Goal: Task Accomplishment & Management: Use online tool/utility

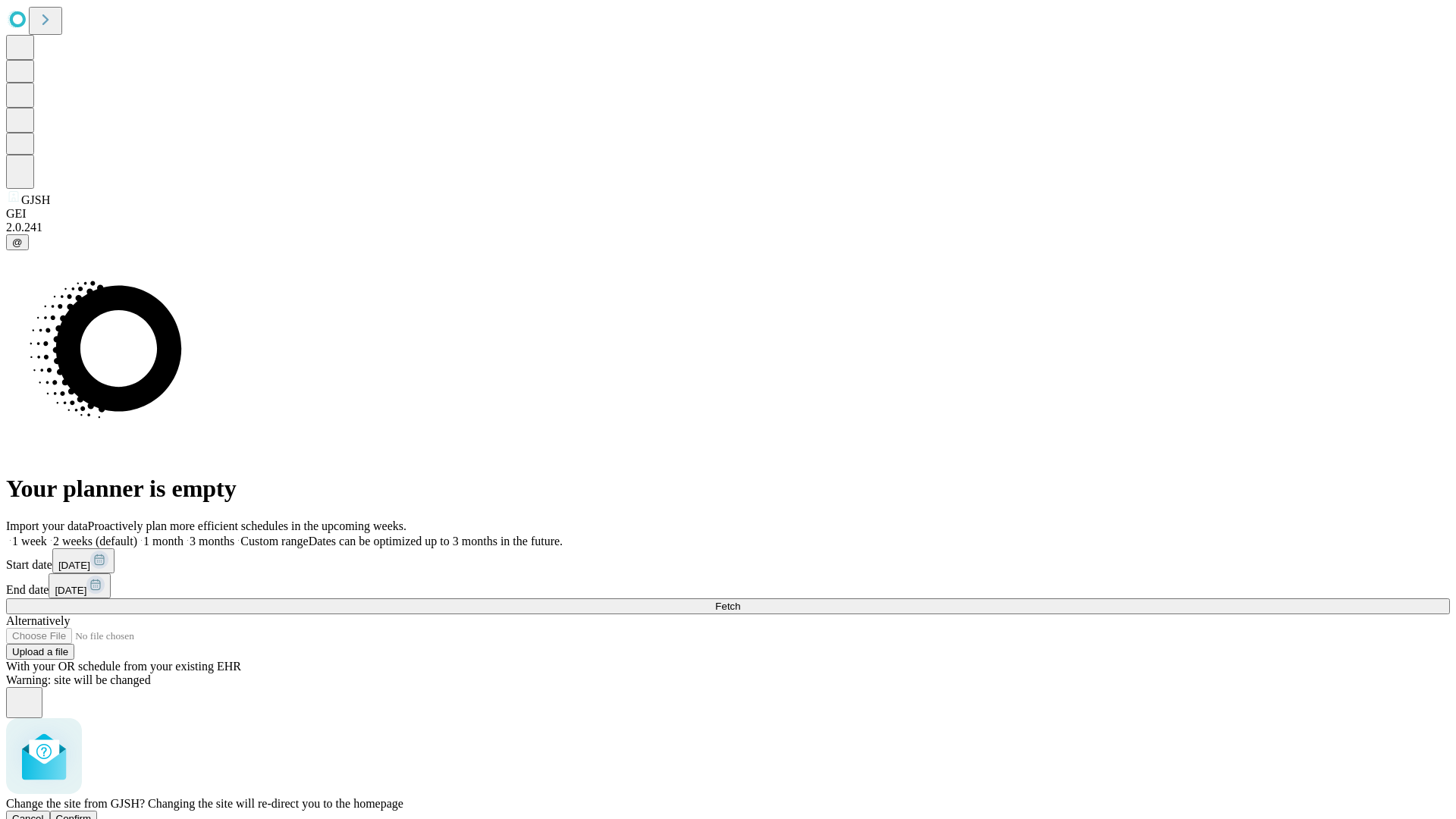
click at [92, 813] on span "Confirm" at bounding box center [74, 818] width 35 height 11
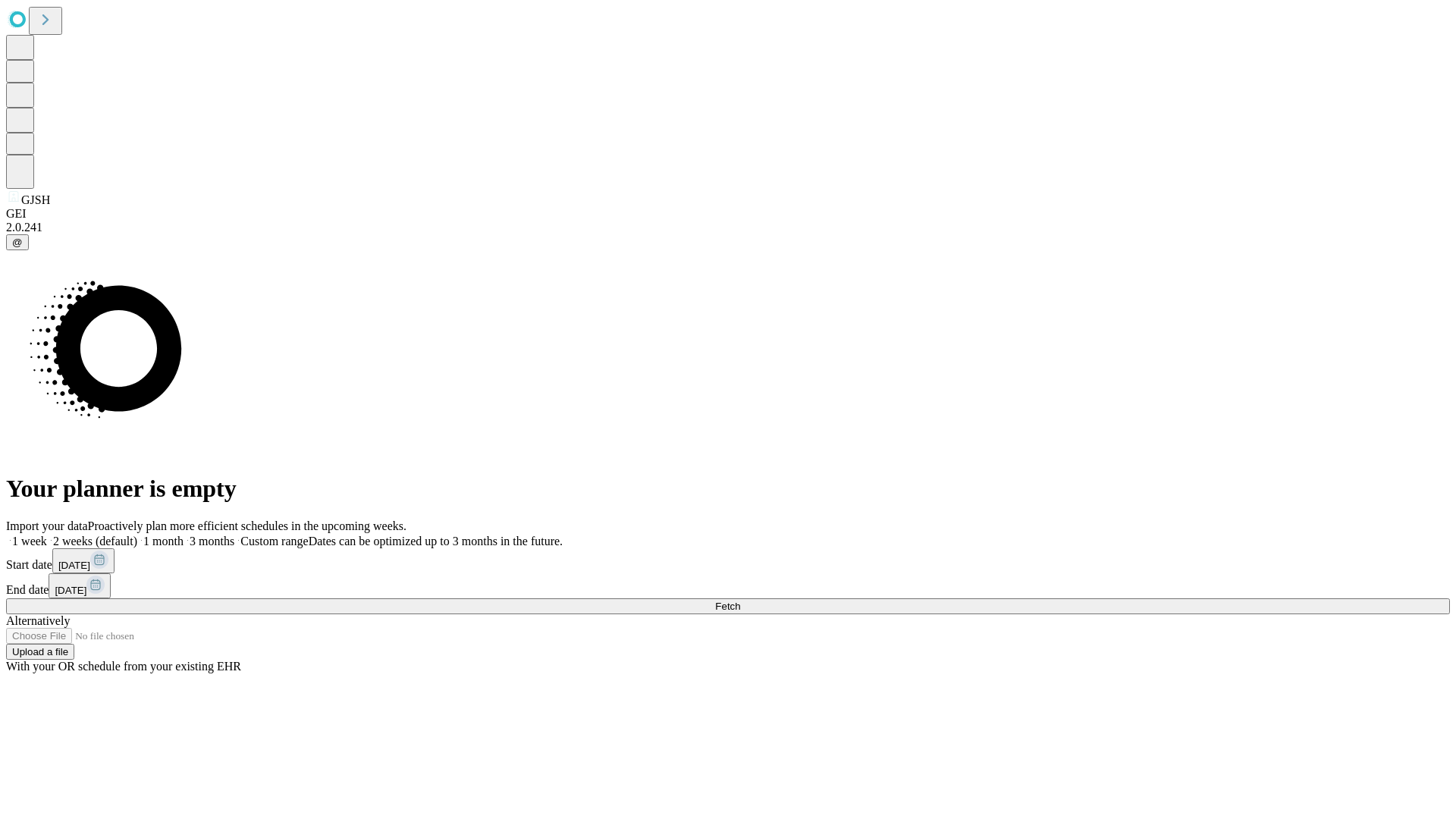
click at [184, 534] on label "1 month" at bounding box center [160, 541] width 46 height 13
click at [740, 600] on span "Fetch" at bounding box center [728, 606] width 25 height 11
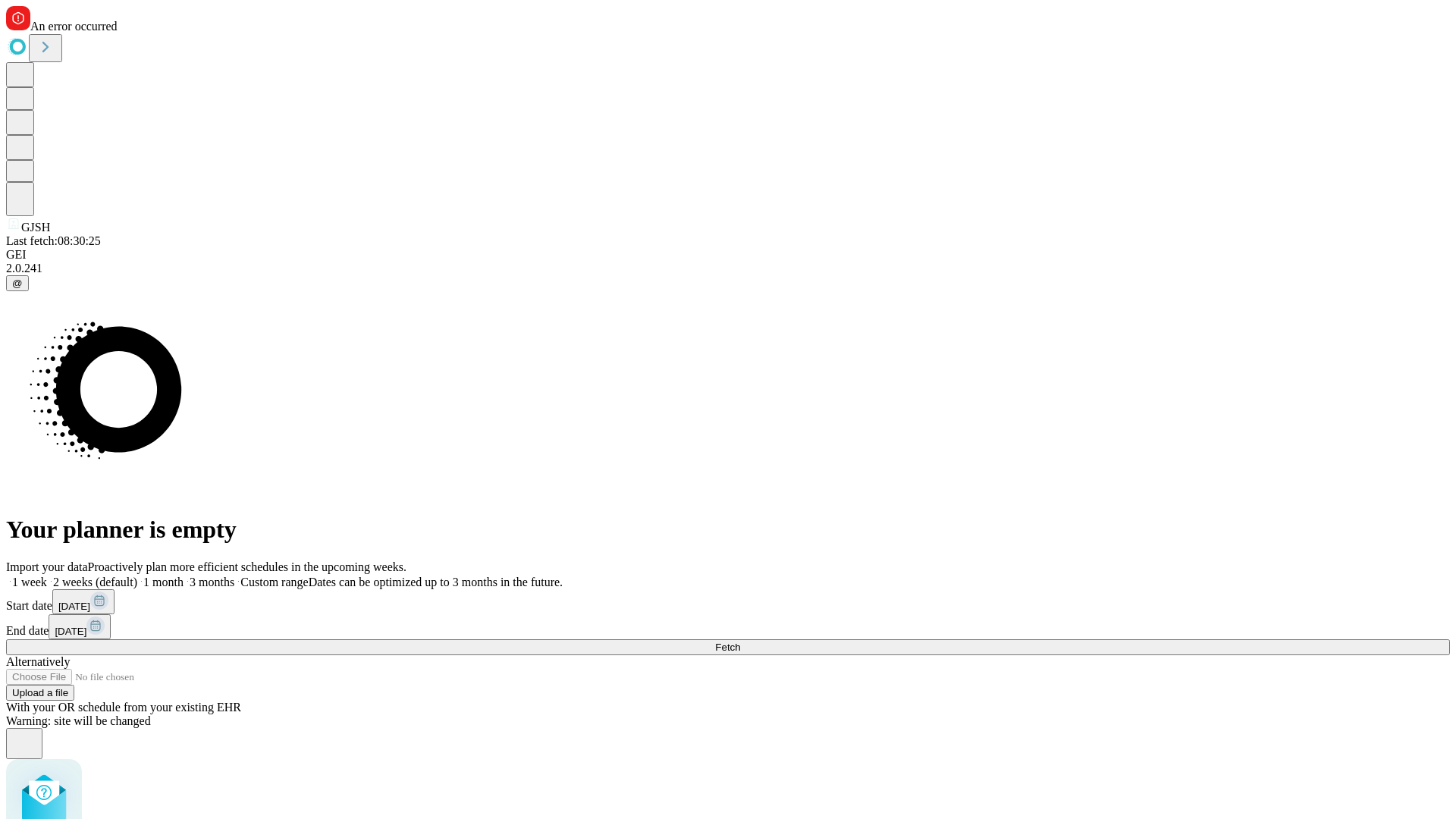
click at [184, 575] on label "1 month" at bounding box center [160, 581] width 46 height 13
click at [740, 641] on span "Fetch" at bounding box center [728, 646] width 25 height 11
click at [184, 575] on label "1 month" at bounding box center [160, 581] width 46 height 13
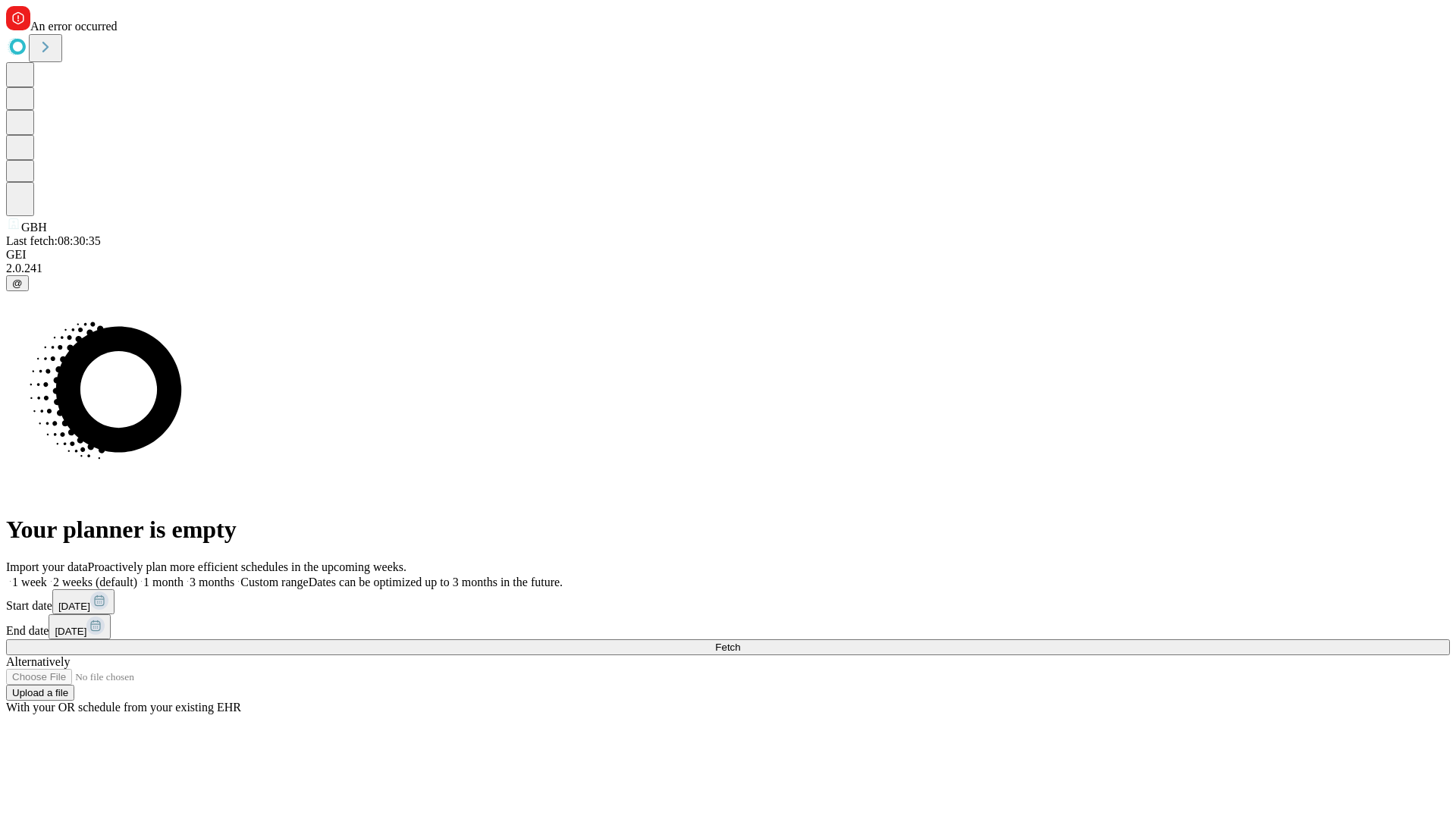
click at [740, 641] on span "Fetch" at bounding box center [728, 646] width 25 height 11
click at [184, 575] on label "1 month" at bounding box center [160, 581] width 46 height 13
click at [740, 641] on span "Fetch" at bounding box center [728, 646] width 25 height 11
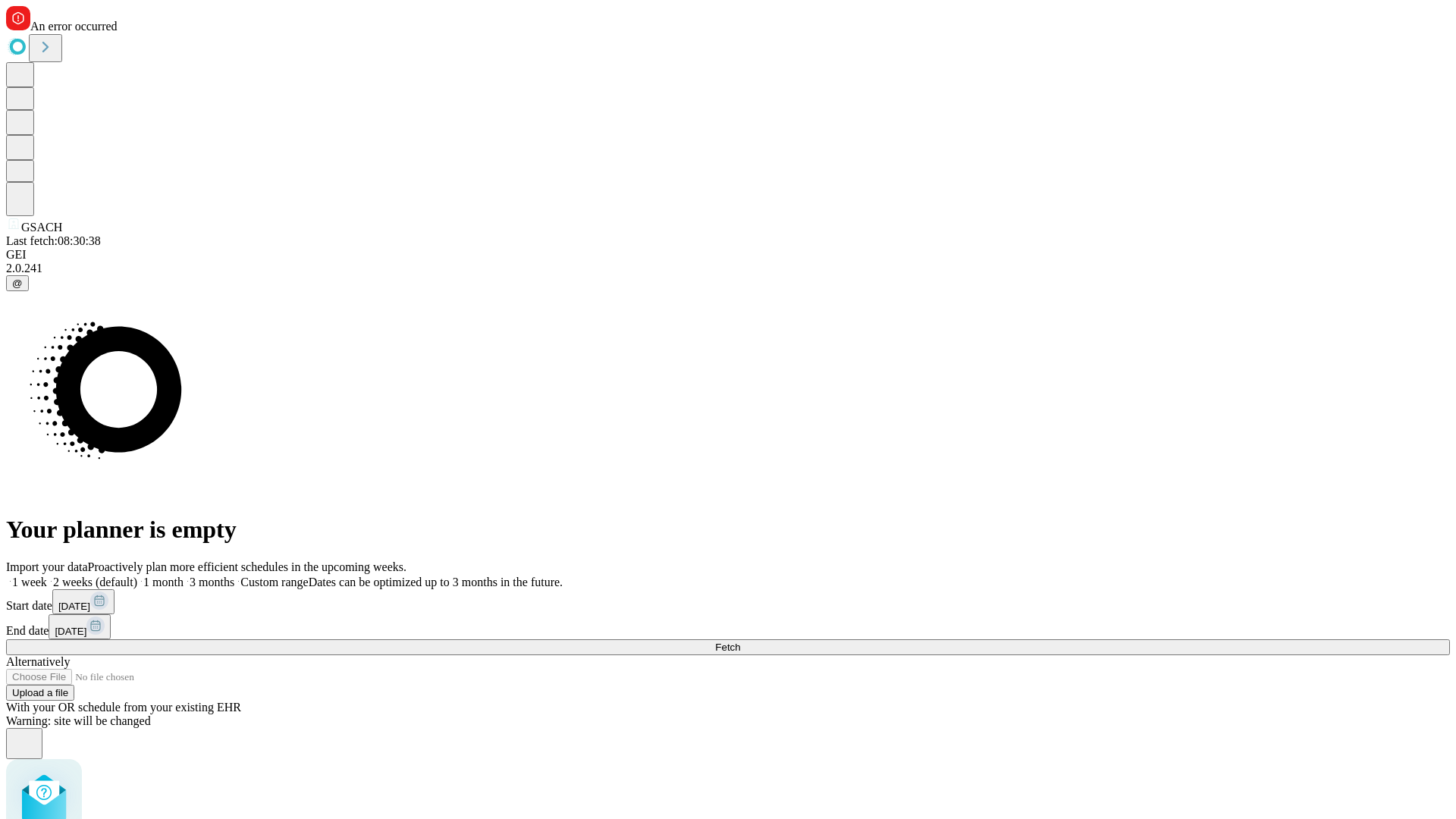
click at [184, 575] on label "1 month" at bounding box center [160, 581] width 46 height 13
click at [740, 641] on span "Fetch" at bounding box center [728, 646] width 25 height 11
click at [184, 575] on label "1 month" at bounding box center [160, 581] width 46 height 13
click at [740, 641] on span "Fetch" at bounding box center [728, 646] width 25 height 11
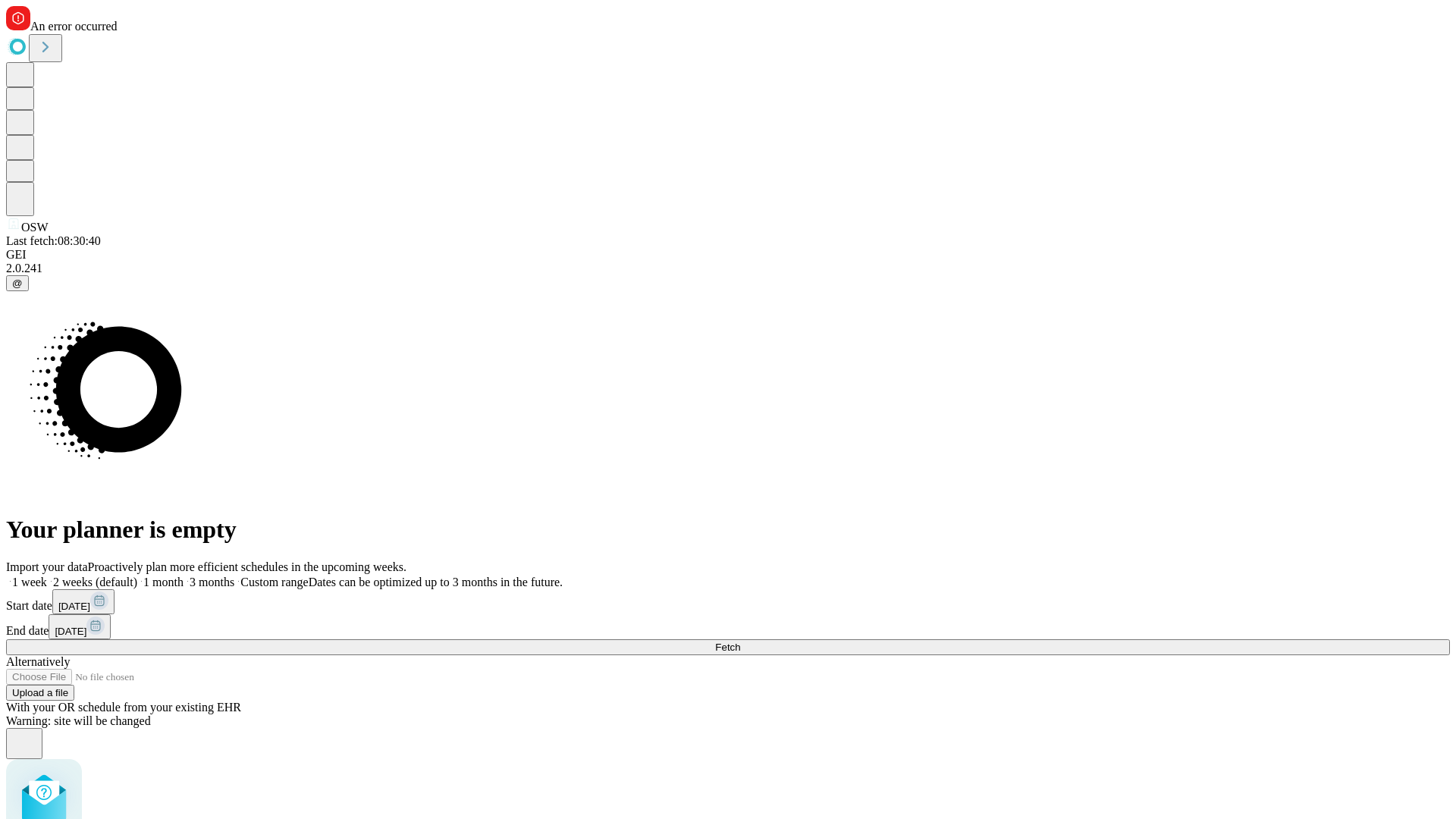
click at [184, 575] on label "1 month" at bounding box center [160, 581] width 46 height 13
click at [740, 641] on span "Fetch" at bounding box center [728, 646] width 25 height 11
click at [184, 575] on label "1 month" at bounding box center [160, 581] width 46 height 13
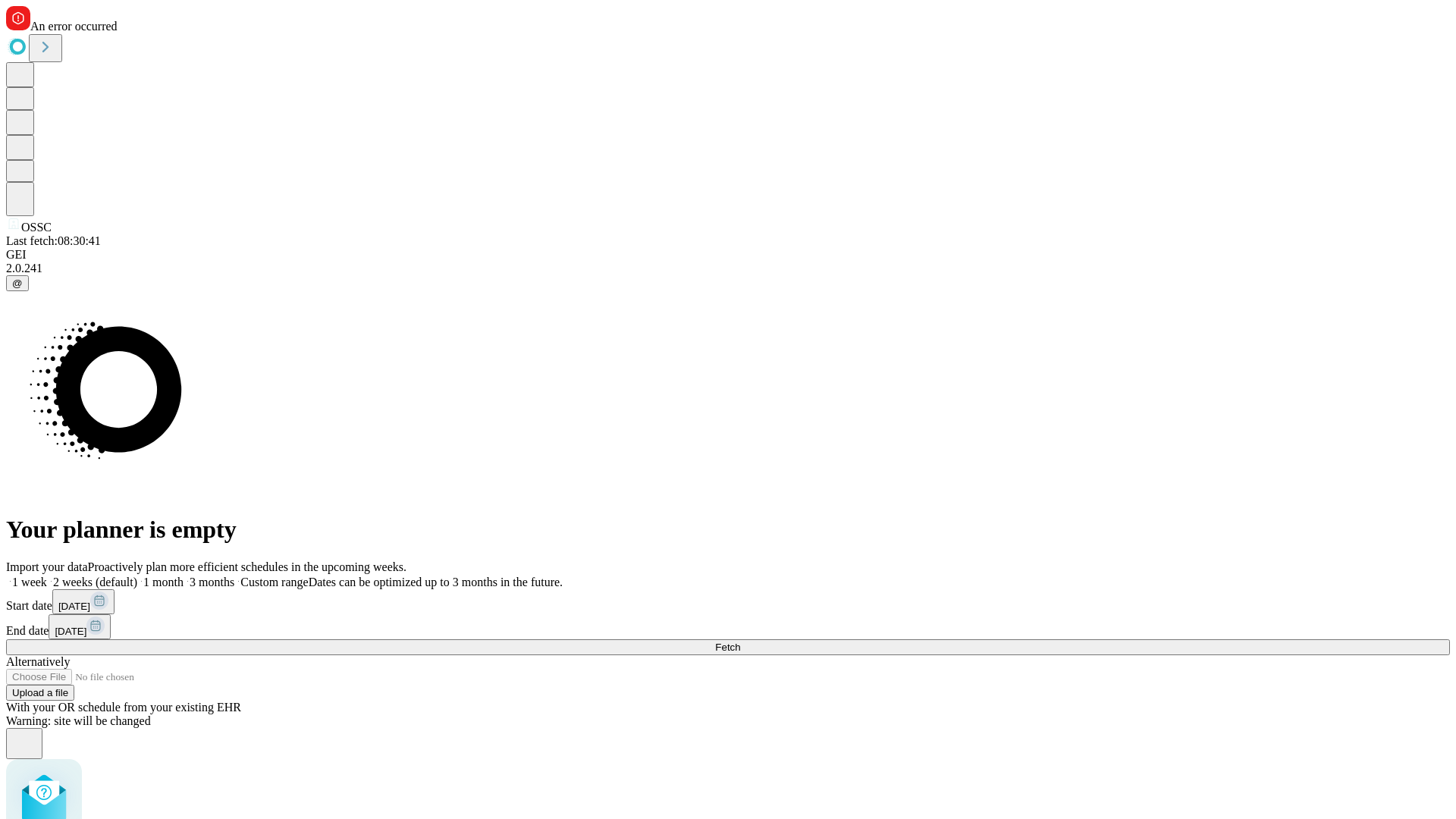
click at [740, 641] on span "Fetch" at bounding box center [728, 646] width 25 height 11
click at [184, 575] on label "1 month" at bounding box center [160, 581] width 46 height 13
click at [740, 641] on span "Fetch" at bounding box center [728, 646] width 25 height 11
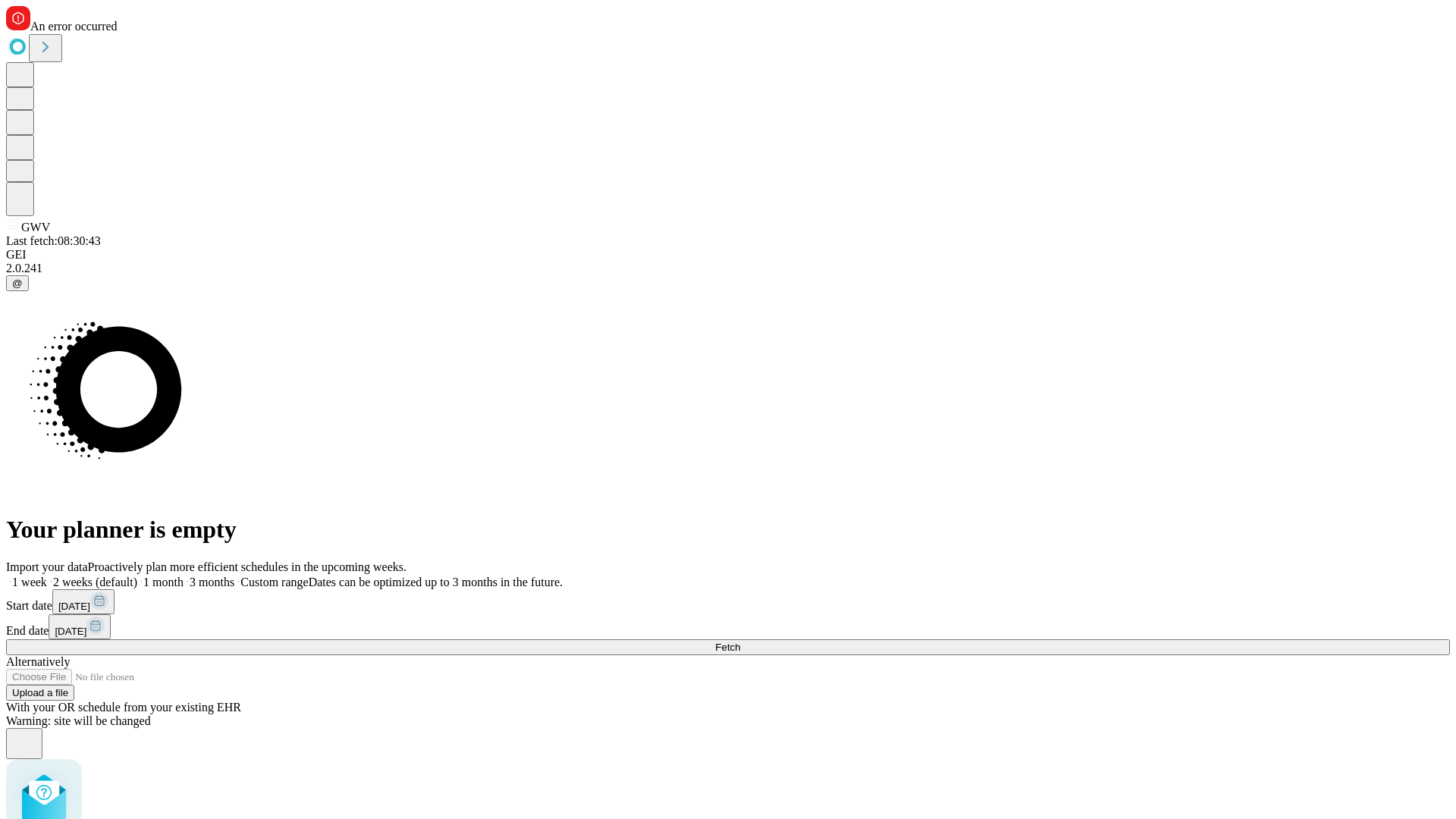
click at [184, 575] on label "1 month" at bounding box center [160, 581] width 46 height 13
click at [740, 641] on span "Fetch" at bounding box center [728, 646] width 25 height 11
click at [184, 575] on label "1 month" at bounding box center [160, 581] width 46 height 13
click at [740, 641] on span "Fetch" at bounding box center [728, 646] width 25 height 11
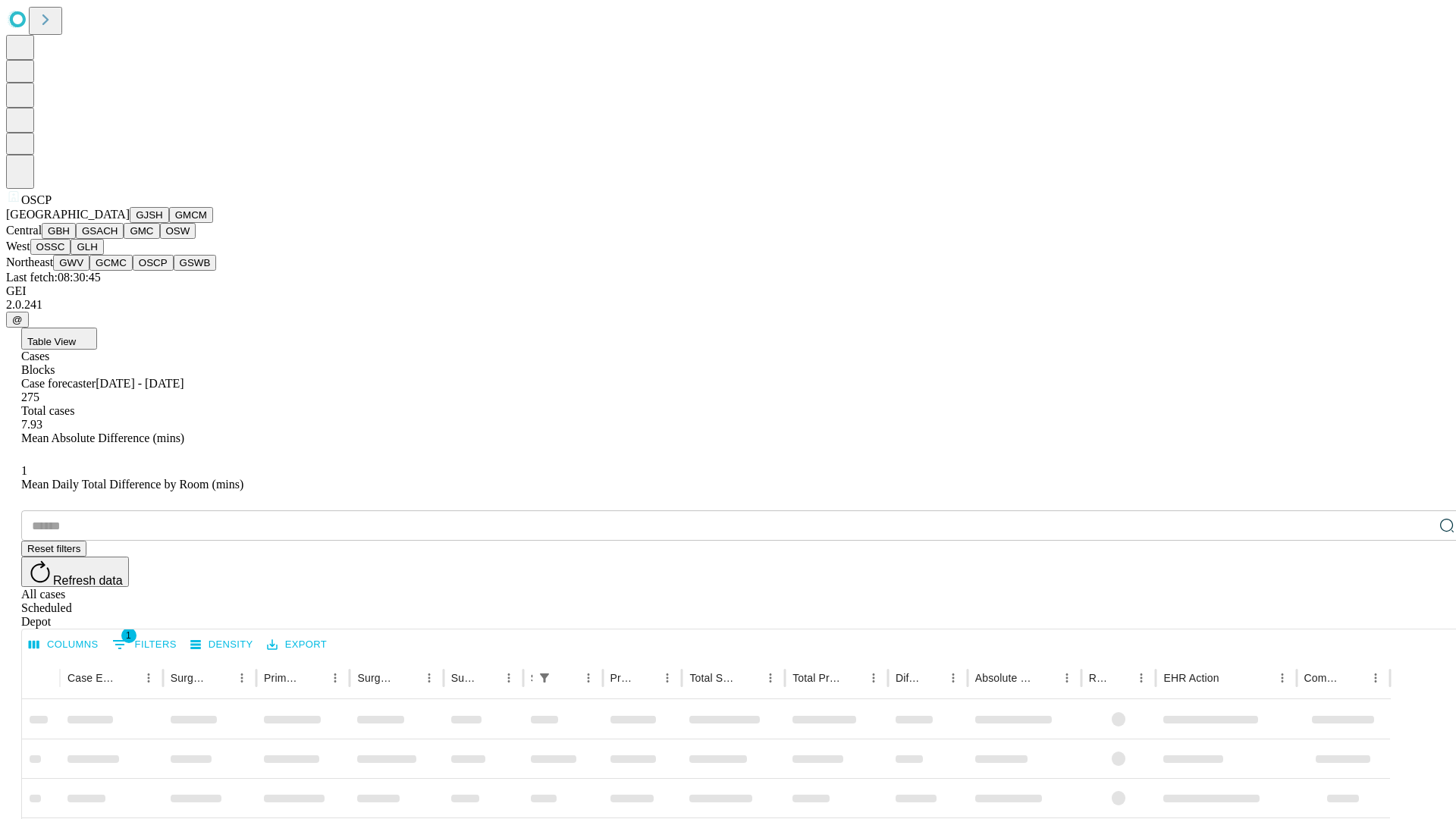
click at [173, 271] on button "GSWB" at bounding box center [195, 263] width 43 height 16
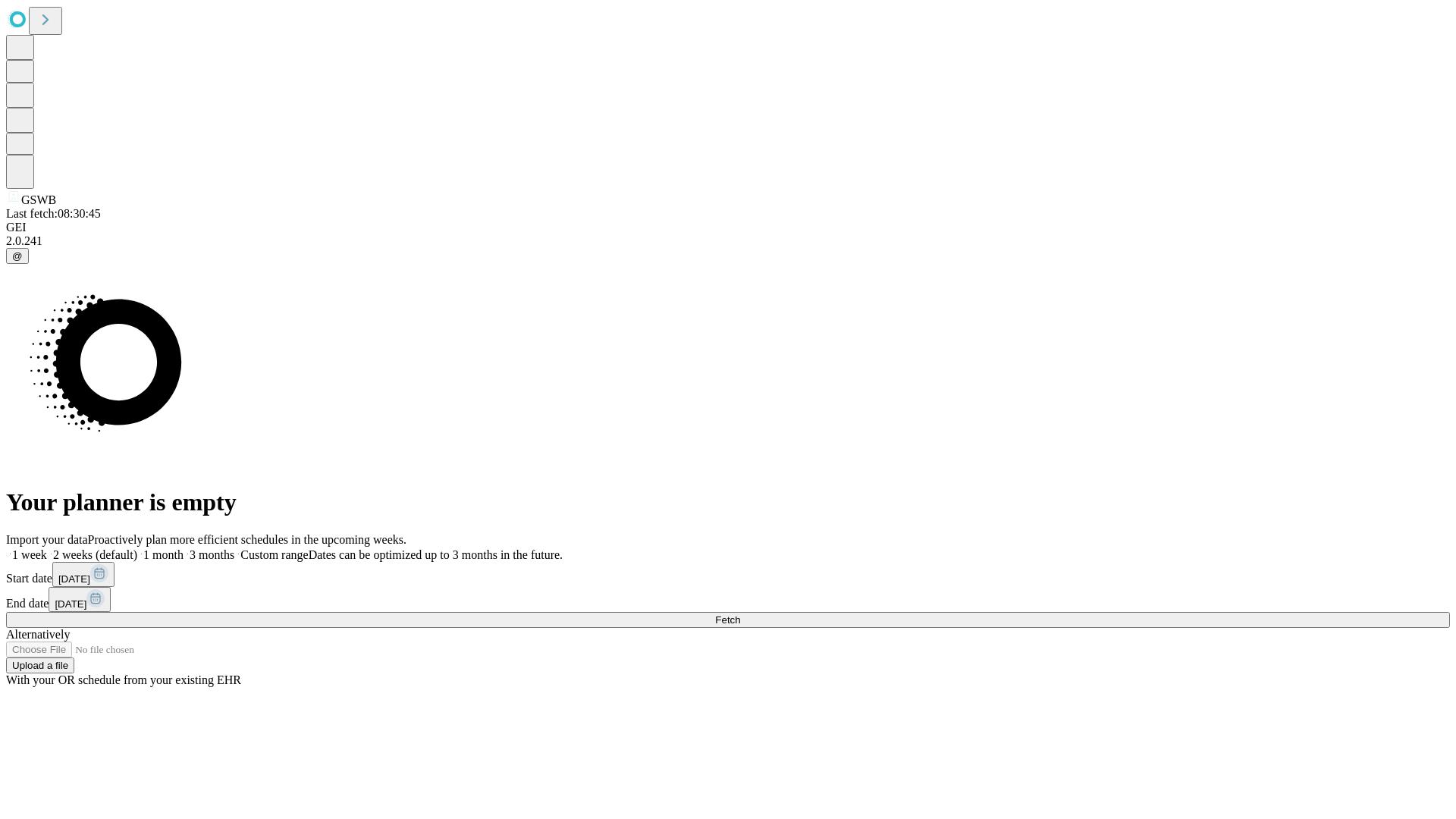
click at [184, 548] on label "1 month" at bounding box center [160, 555] width 46 height 13
click at [740, 614] on span "Fetch" at bounding box center [728, 620] width 25 height 11
